Goal: Find contact information: Find contact information

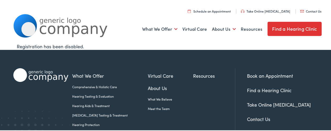
click at [308, 10] on link "Contact Us" at bounding box center [310, 10] width 21 height 4
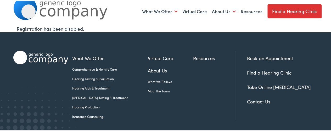
scroll to position [36, 0]
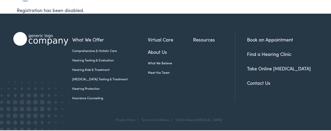
click at [258, 81] on link "Contact Us" at bounding box center [258, 82] width 23 height 7
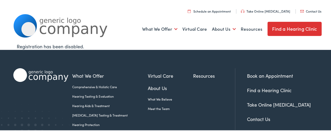
click at [311, 8] on link "Contact Us" at bounding box center [310, 10] width 21 height 4
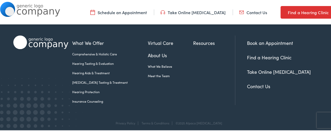
scroll to position [288, 0]
